Goal: Transaction & Acquisition: Purchase product/service

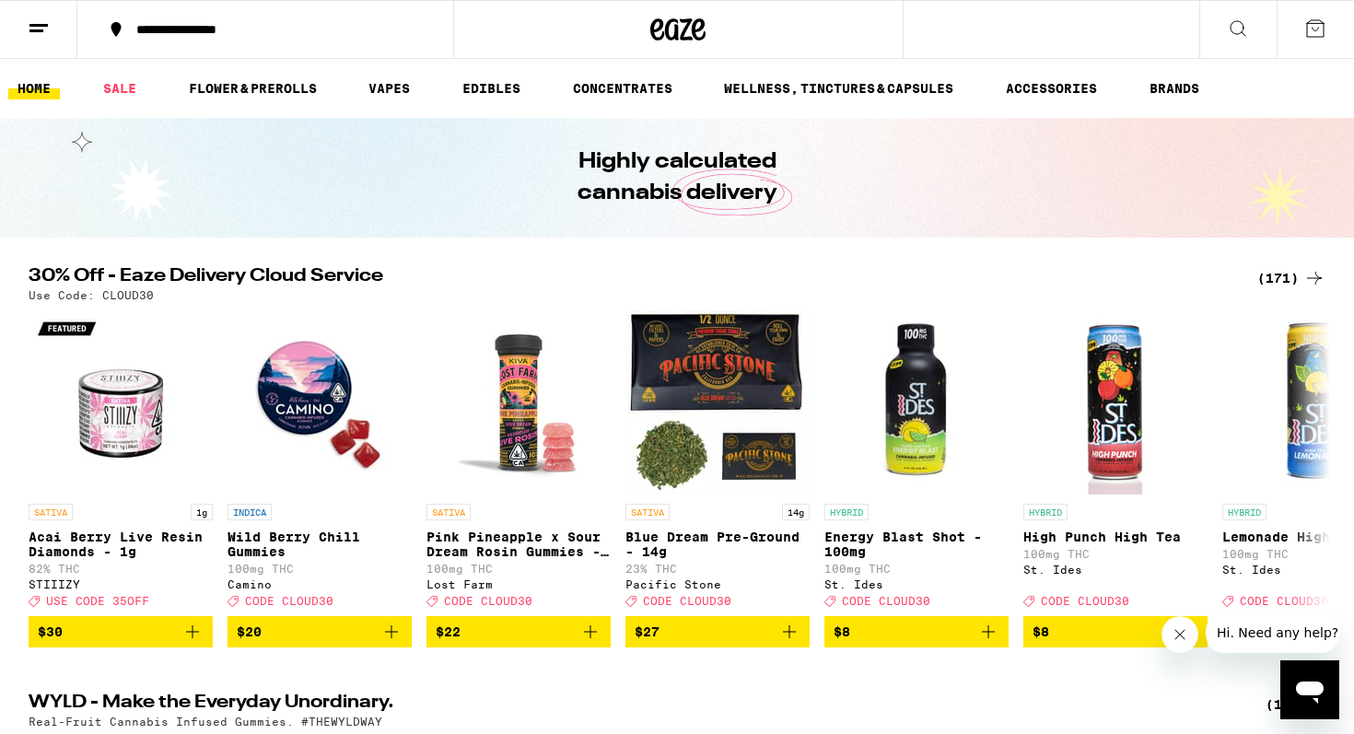
click at [1274, 275] on div "(171)" at bounding box center [1292, 278] width 68 height 22
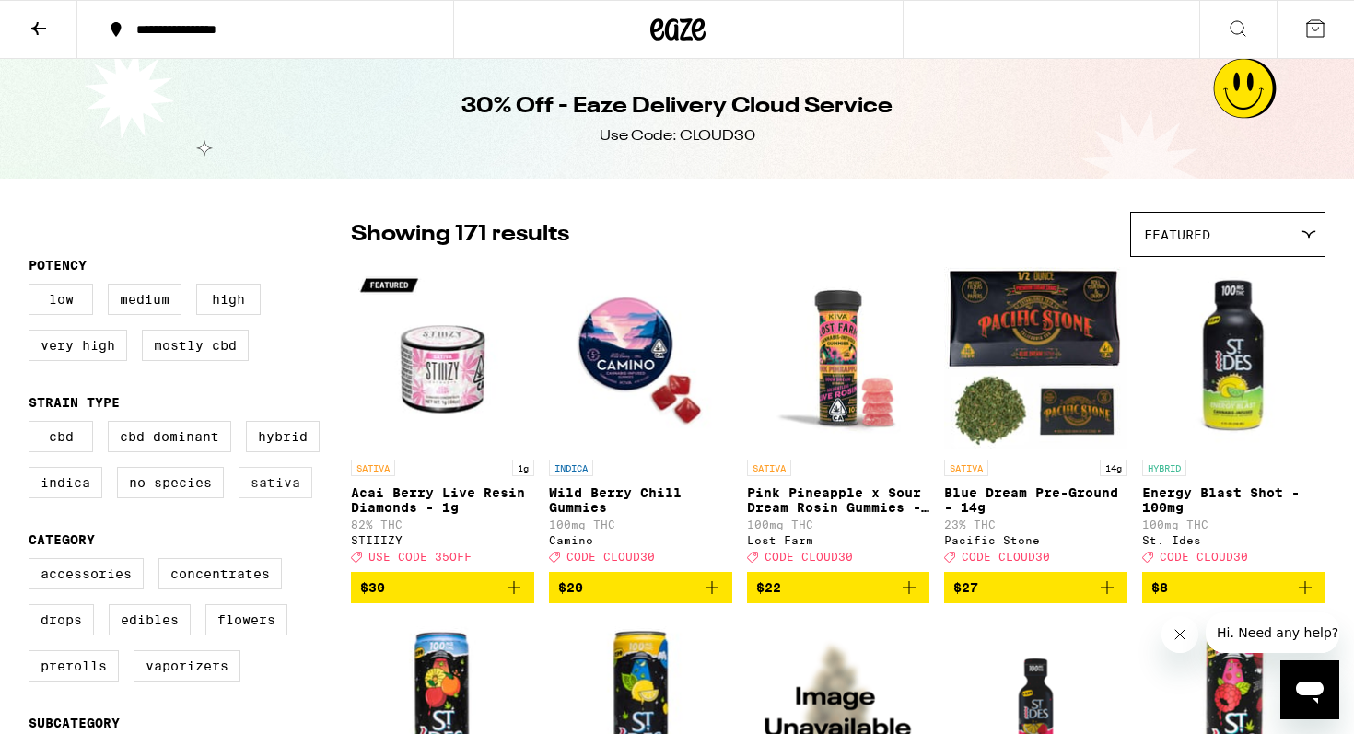
click at [281, 490] on label "Sativa" at bounding box center [276, 482] width 74 height 31
click at [33, 425] on input "Sativa" at bounding box center [32, 424] width 1 height 1
checkbox input "true"
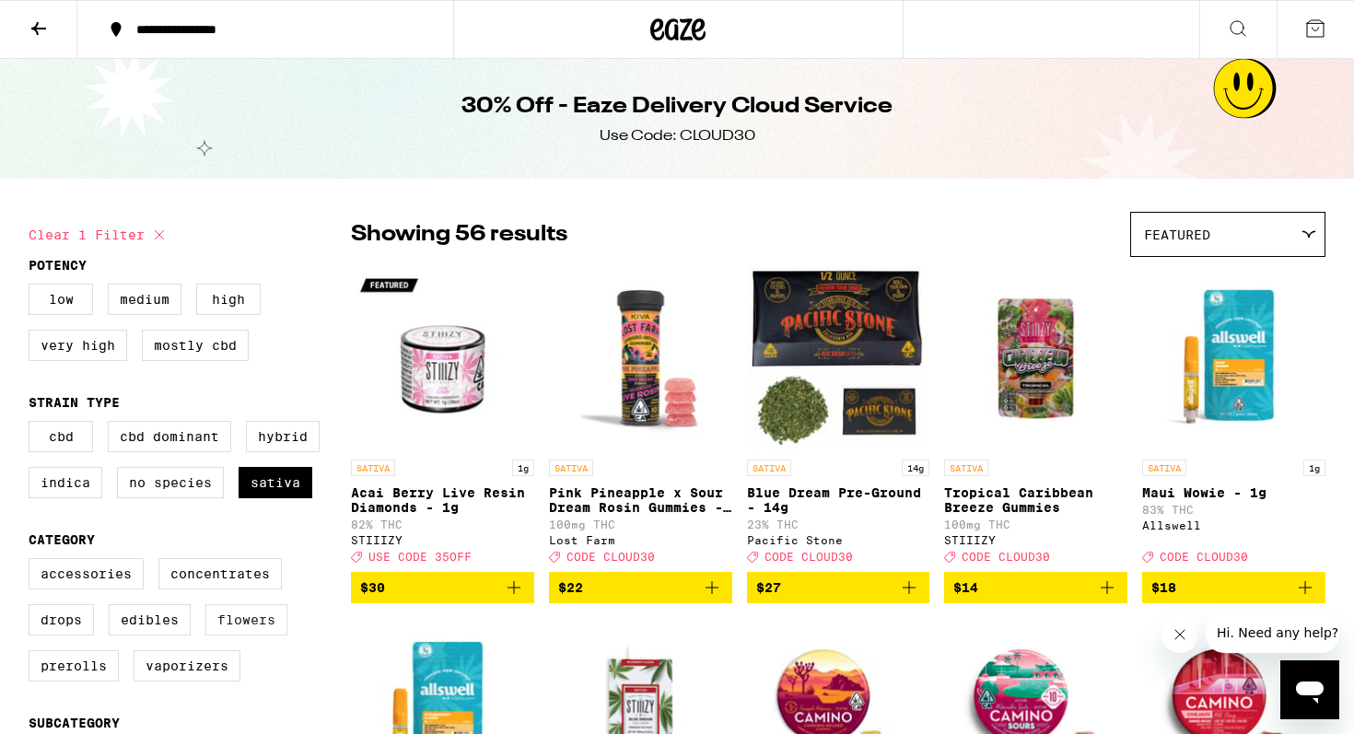
click at [256, 634] on label "Flowers" at bounding box center [246, 619] width 82 height 31
click at [33, 562] on input "Flowers" at bounding box center [32, 561] width 1 height 1
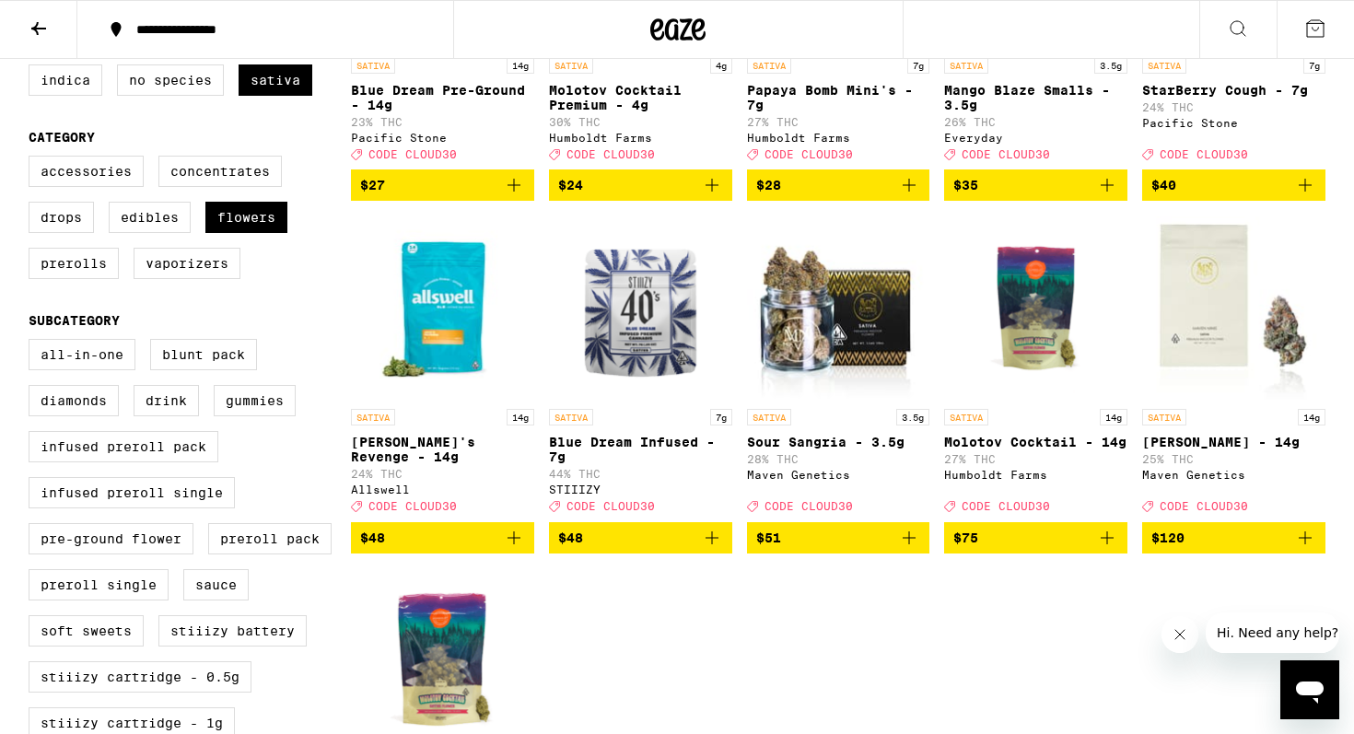
scroll to position [390, 0]
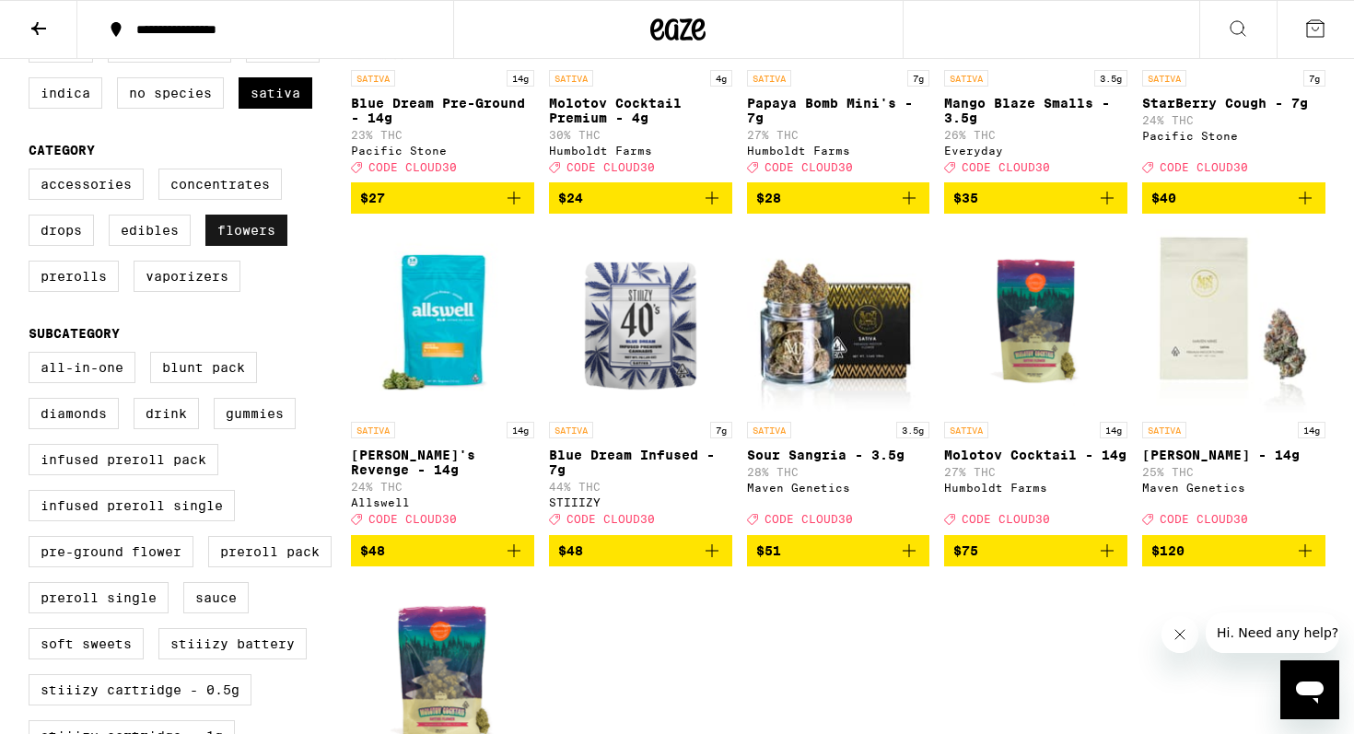
click at [263, 246] on label "Flowers" at bounding box center [246, 230] width 82 height 31
click at [33, 172] on input "Flowers" at bounding box center [32, 171] width 1 height 1
checkbox input "false"
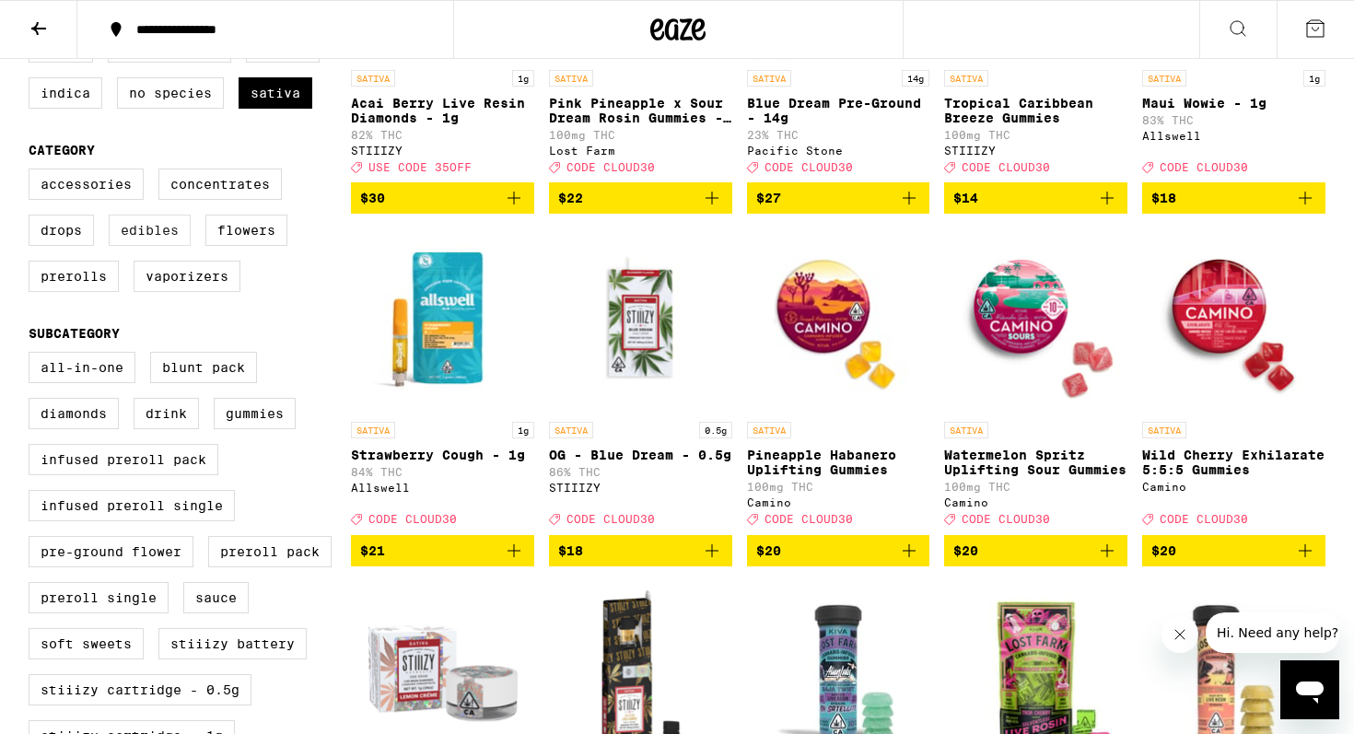
click at [165, 246] on label "Edibles" at bounding box center [150, 230] width 82 height 31
click at [33, 172] on input "Edibles" at bounding box center [32, 171] width 1 height 1
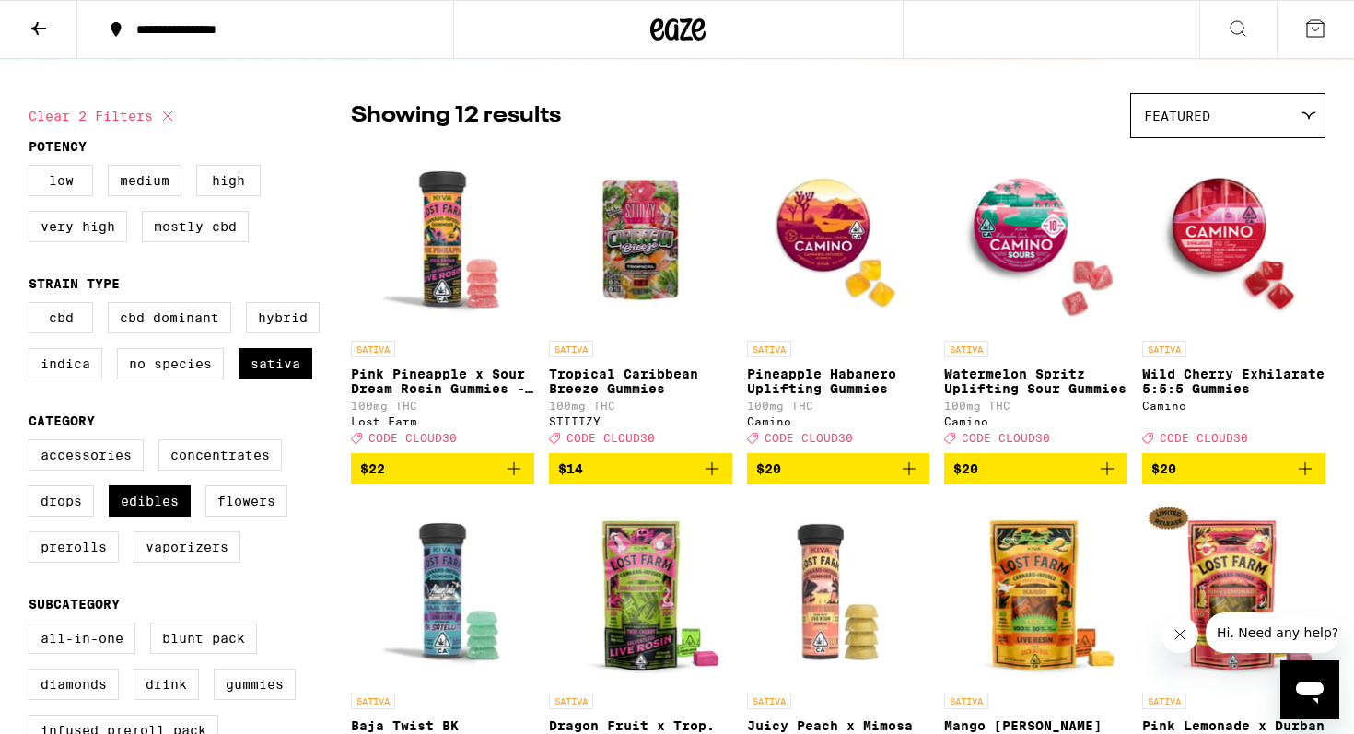
scroll to position [115, 0]
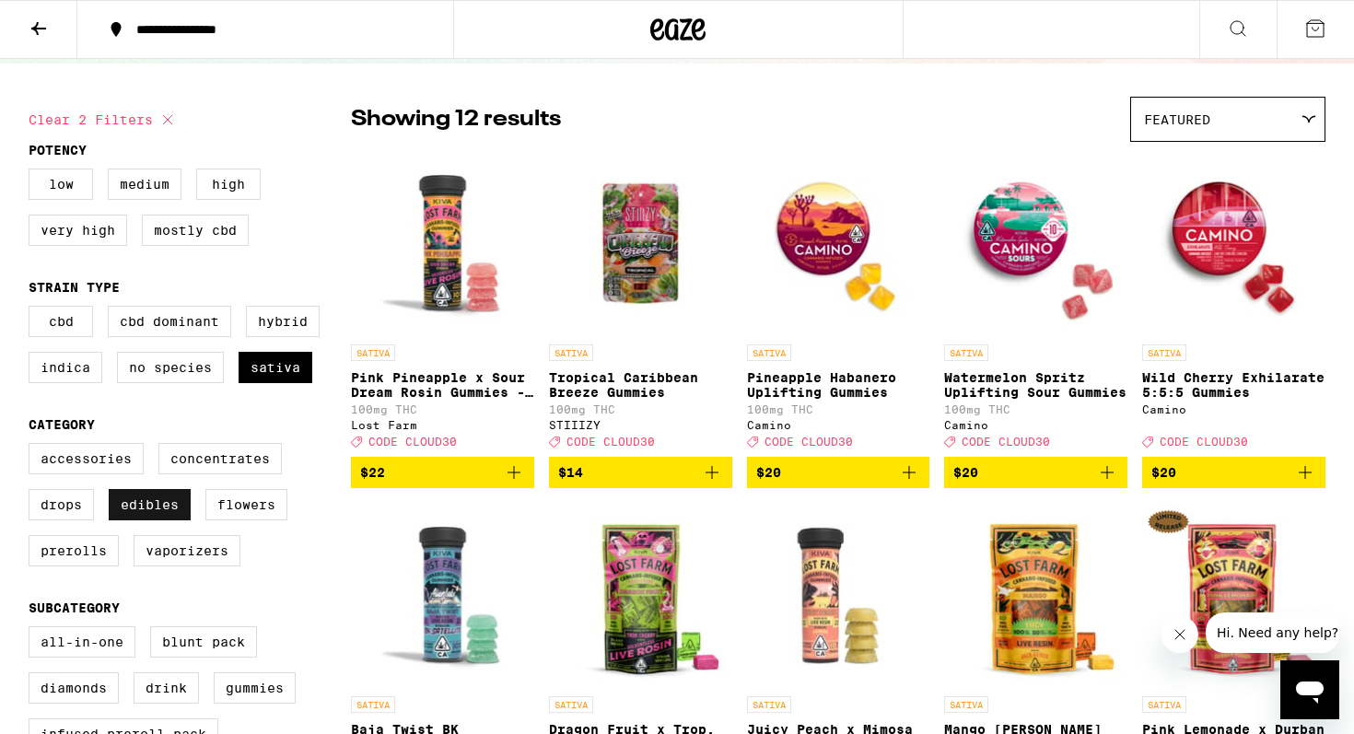
click at [158, 520] on label "Edibles" at bounding box center [150, 504] width 82 height 31
click at [33, 447] on input "Edibles" at bounding box center [32, 446] width 1 height 1
checkbox input "false"
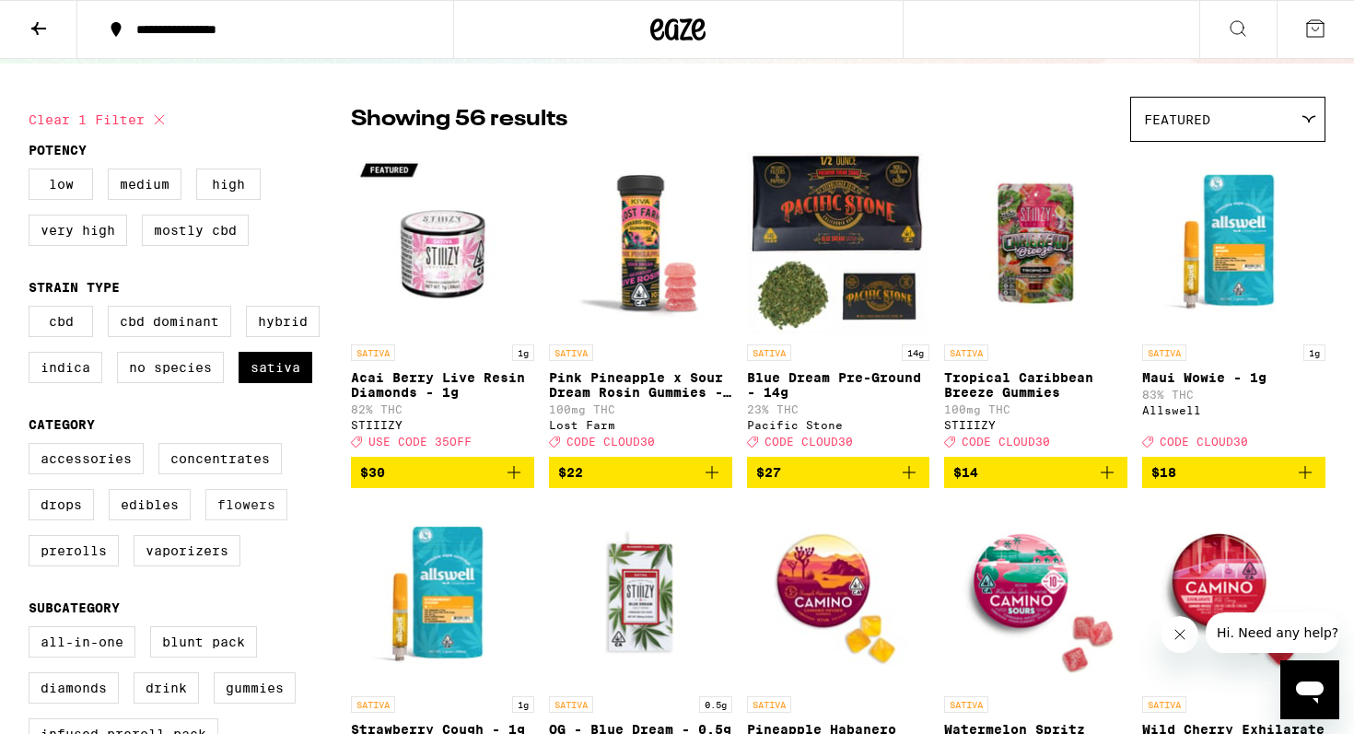
click at [217, 521] on label "Flowers" at bounding box center [246, 504] width 82 height 31
click at [33, 447] on input "Flowers" at bounding box center [32, 446] width 1 height 1
checkbox input "true"
